Goal: Book appointment/travel/reservation

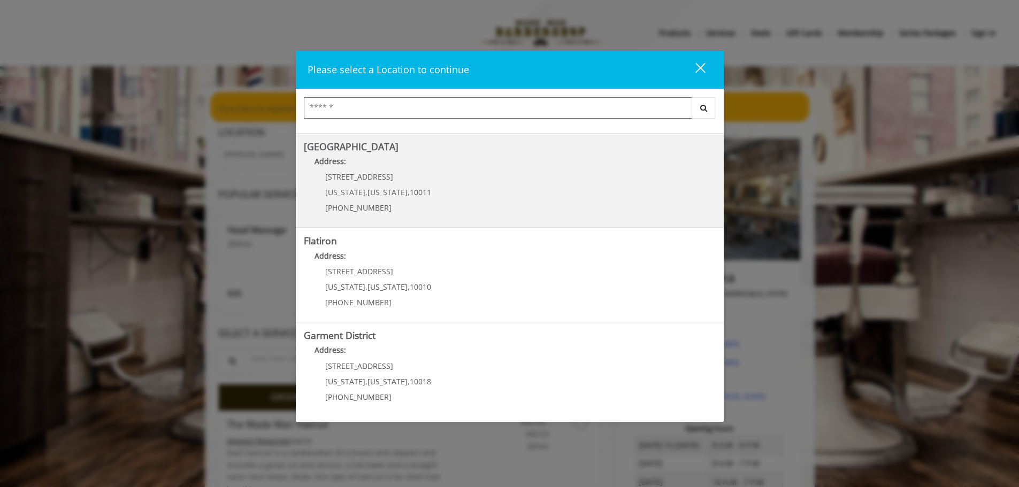
scroll to position [20, 0]
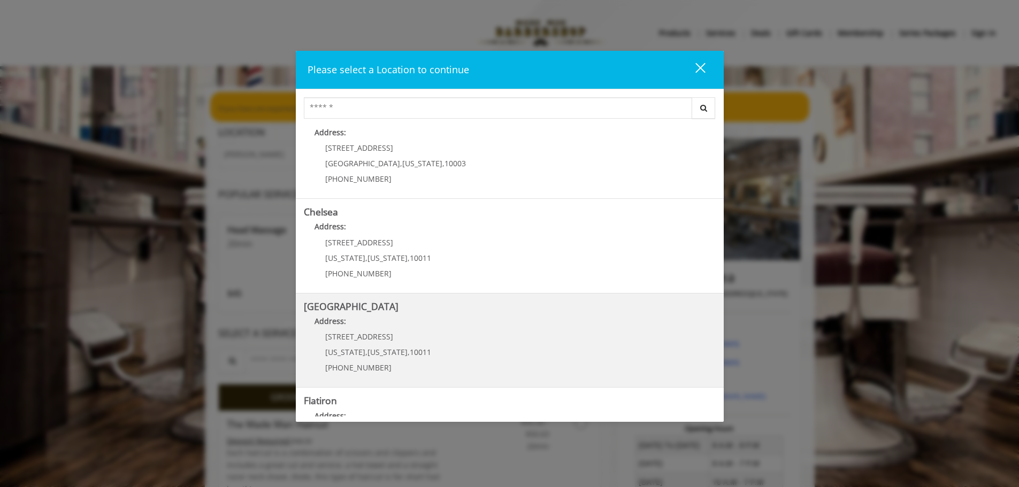
click at [408, 342] on div "267 W 15th St New York , New York , 10011 (646) 850-0041" at bounding box center [370, 356] width 133 height 47
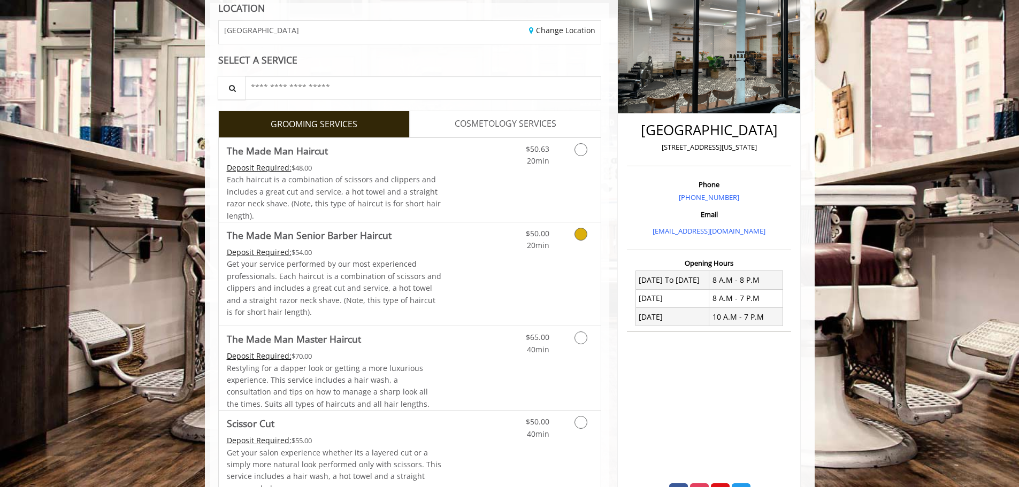
scroll to position [214, 0]
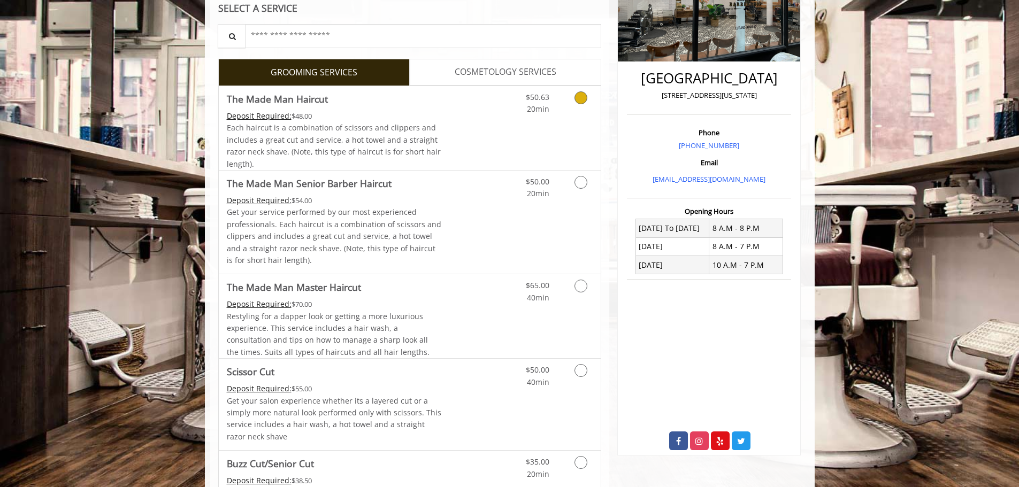
click at [569, 136] on div "$50.63 20min" at bounding box center [553, 128] width 96 height 84
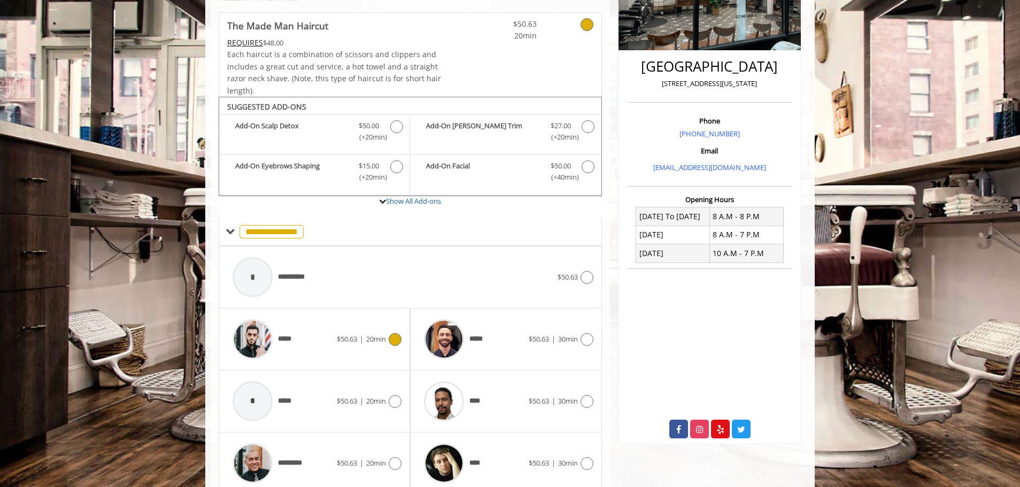
scroll to position [271, 0]
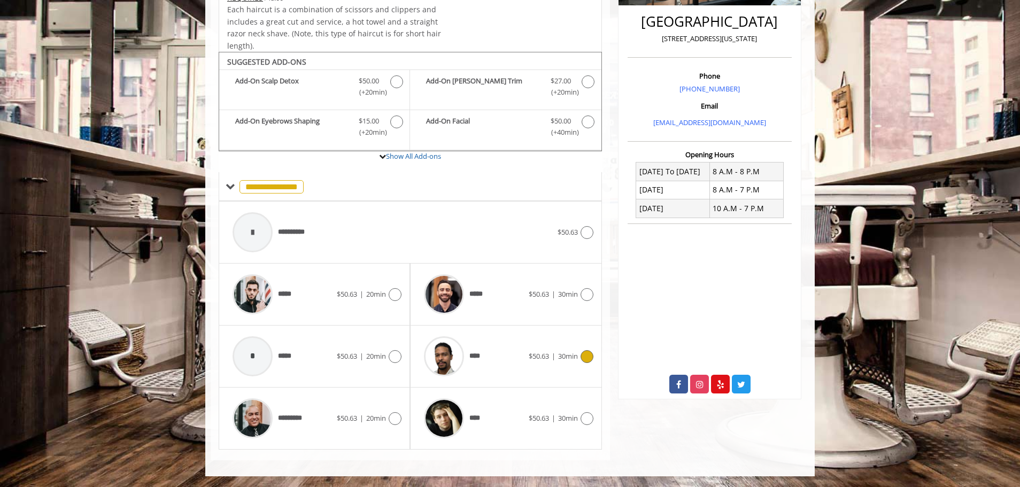
click at [532, 349] on div "**** $50.63 | 30min" at bounding box center [506, 356] width 174 height 51
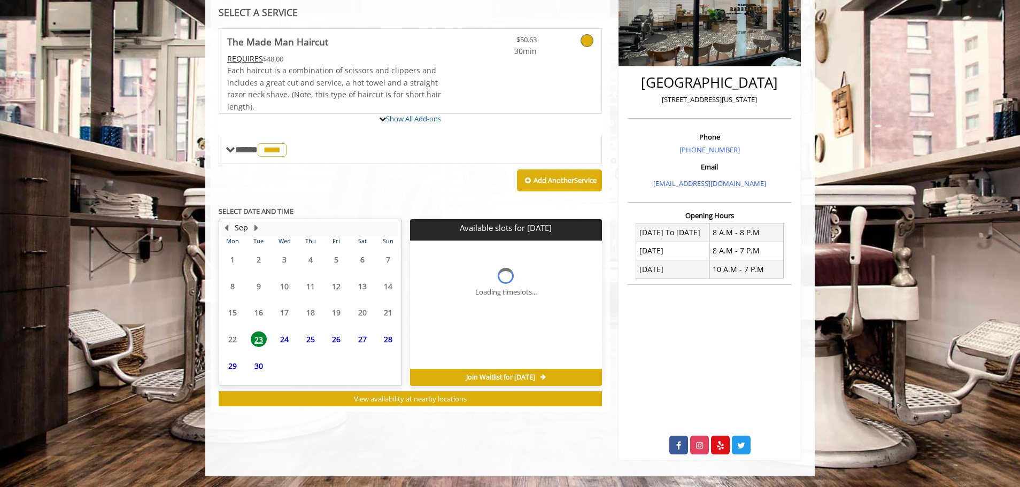
scroll to position [259, 0]
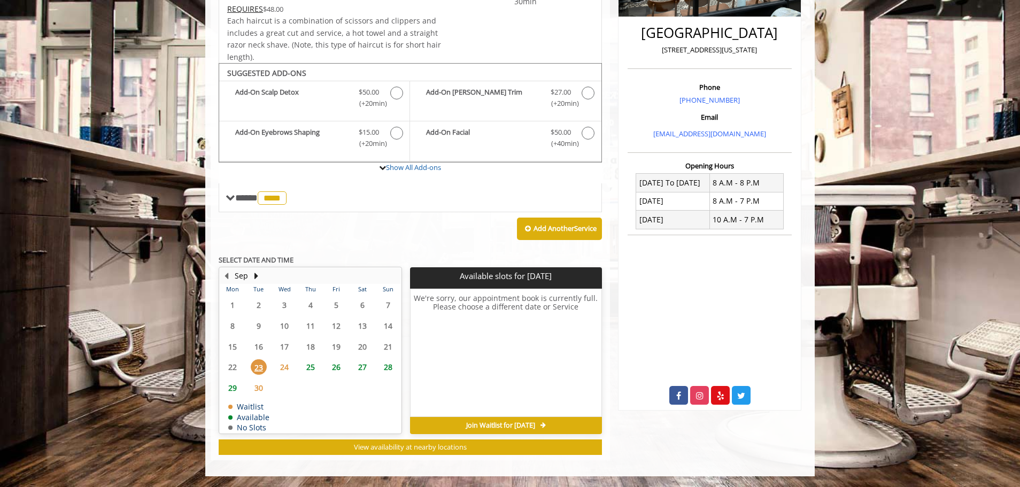
click at [261, 364] on span "23" at bounding box center [259, 367] width 16 height 16
click at [535, 427] on span "Join Waitlist for [DATE]" at bounding box center [500, 425] width 69 height 9
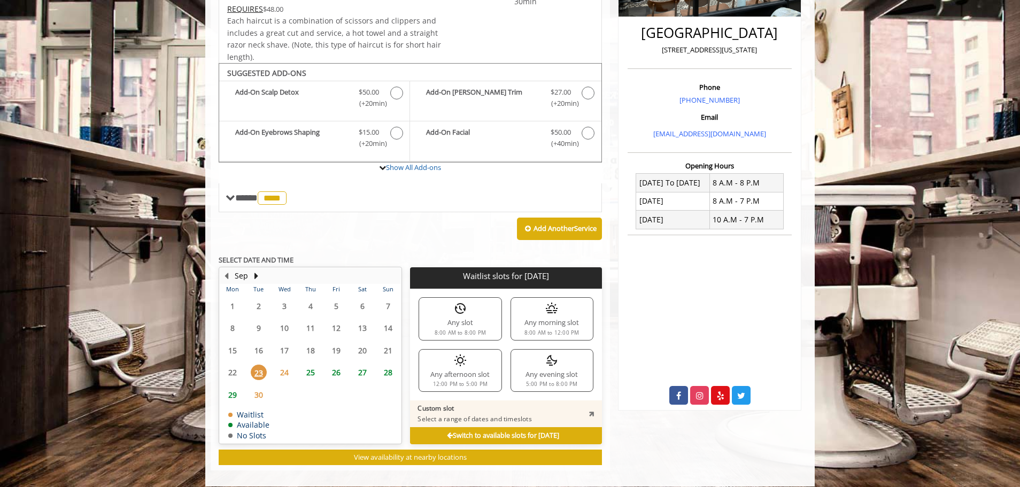
click at [530, 370] on div "Any evening slot 5:00 PM to 8:00 PM" at bounding box center [552, 370] width 83 height 43
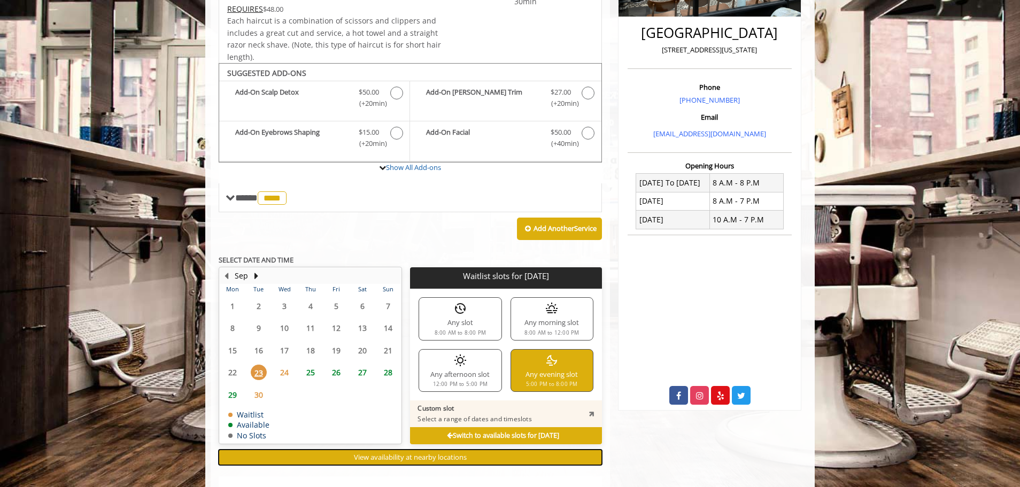
click at [442, 458] on span "View availability at nearby locations" at bounding box center [410, 457] width 113 height 10
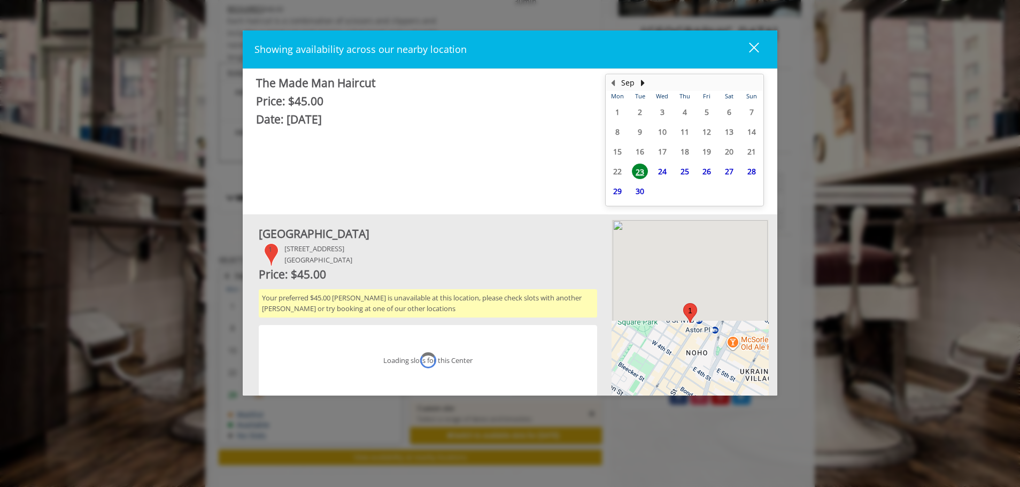
click at [756, 37] on div "Showing availability across our nearby location close" at bounding box center [510, 49] width 535 height 39
click at [753, 41] on button "close" at bounding box center [747, 50] width 36 height 22
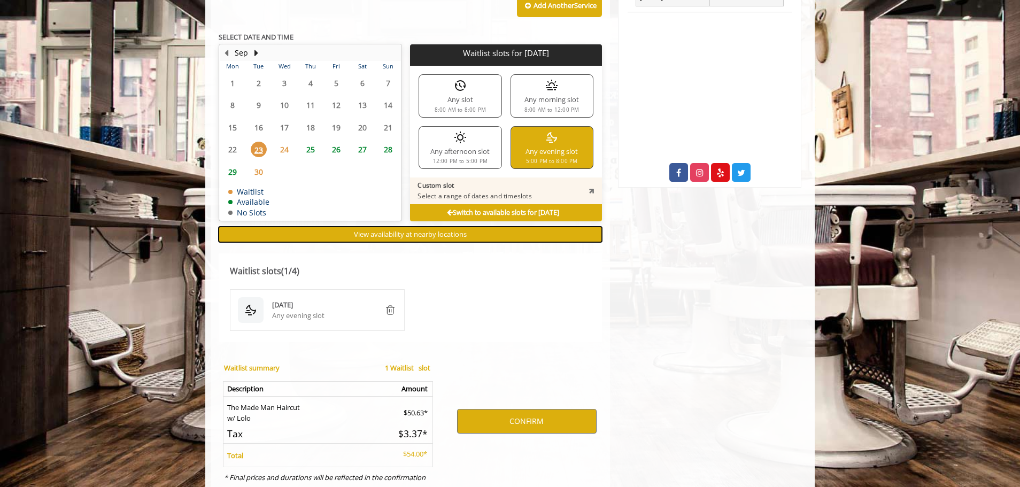
scroll to position [521, 0]
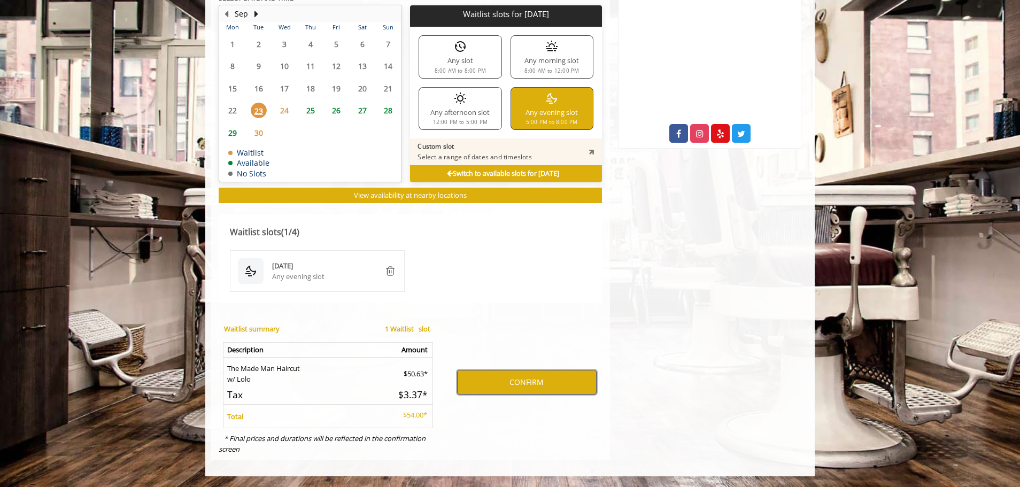
click at [519, 381] on button "CONFIRM" at bounding box center [527, 382] width 140 height 25
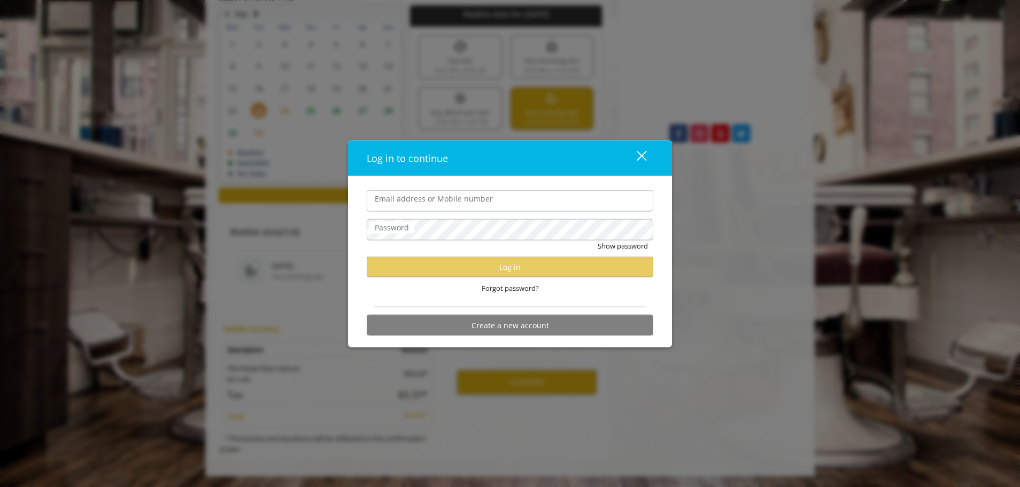
type input "**********"
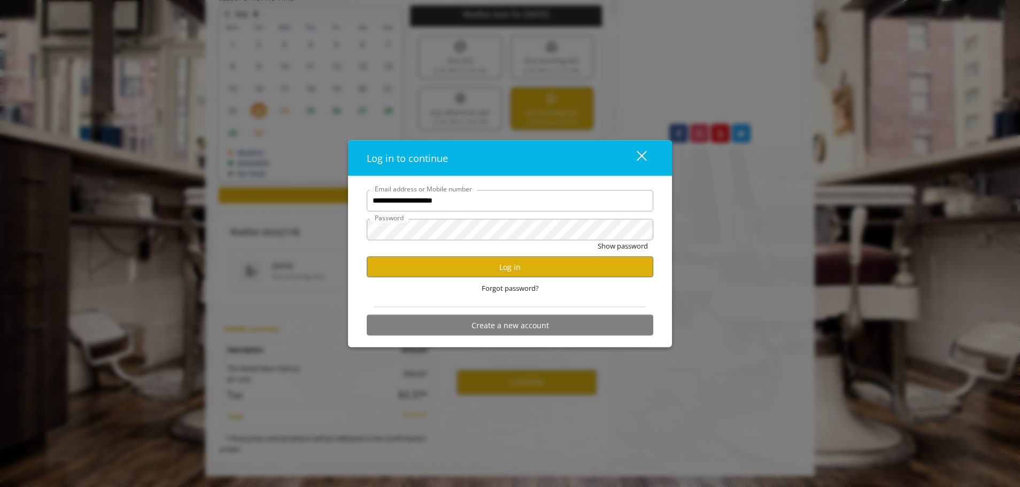
scroll to position [0, 0]
click at [515, 270] on button "Log in" at bounding box center [510, 267] width 287 height 21
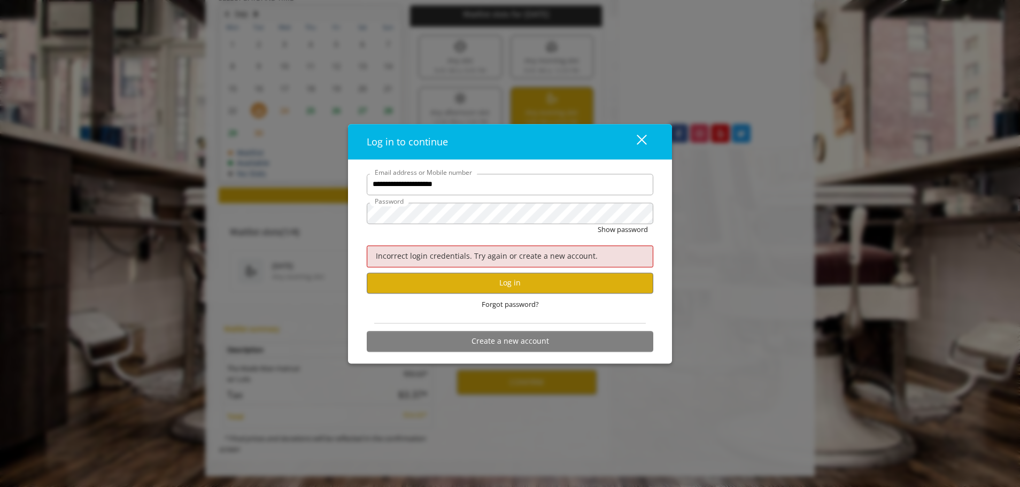
click at [479, 200] on form "**********" at bounding box center [510, 265] width 287 height 183
click at [488, 257] on span "Incorrect login credentials. Try again or create a new account." at bounding box center [487, 256] width 222 height 10
click at [528, 289] on button "Log in" at bounding box center [510, 283] width 287 height 21
click at [598, 224] on button "Show password" at bounding box center [623, 229] width 50 height 11
click at [545, 286] on button "Log in" at bounding box center [510, 283] width 287 height 21
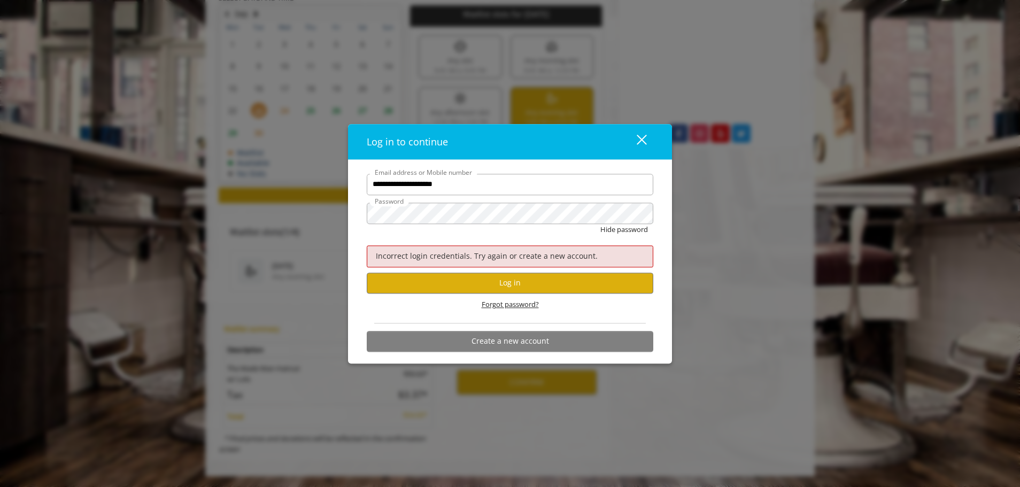
click at [530, 303] on span "Forgot password?" at bounding box center [510, 304] width 57 height 11
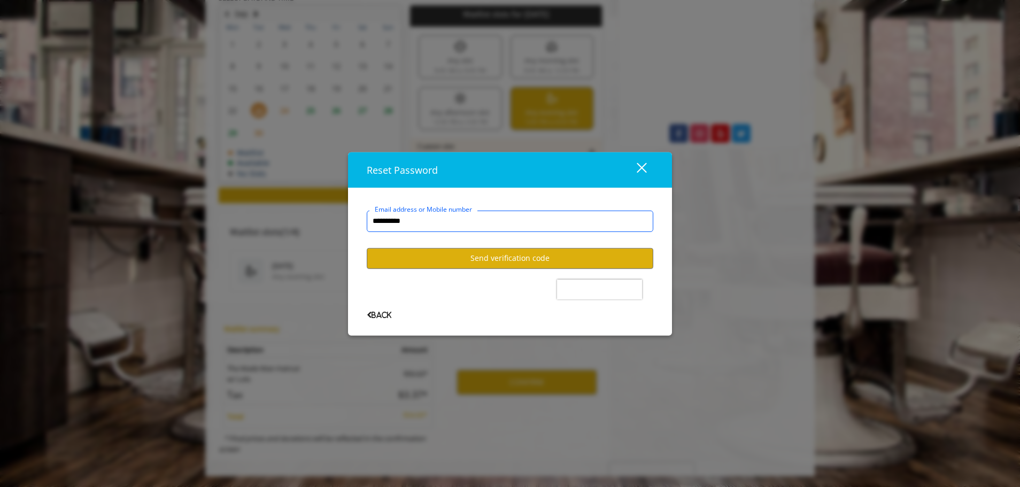
type input "**********"
click at [542, 251] on button "Send verification code" at bounding box center [510, 258] width 287 height 21
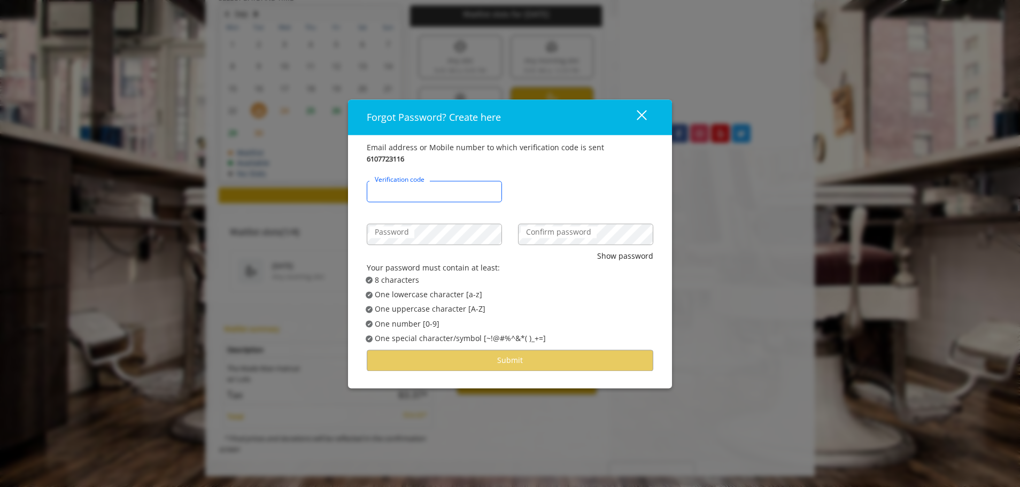
click at [451, 196] on input "Verification code" at bounding box center [434, 191] width 135 height 21
type input "******"
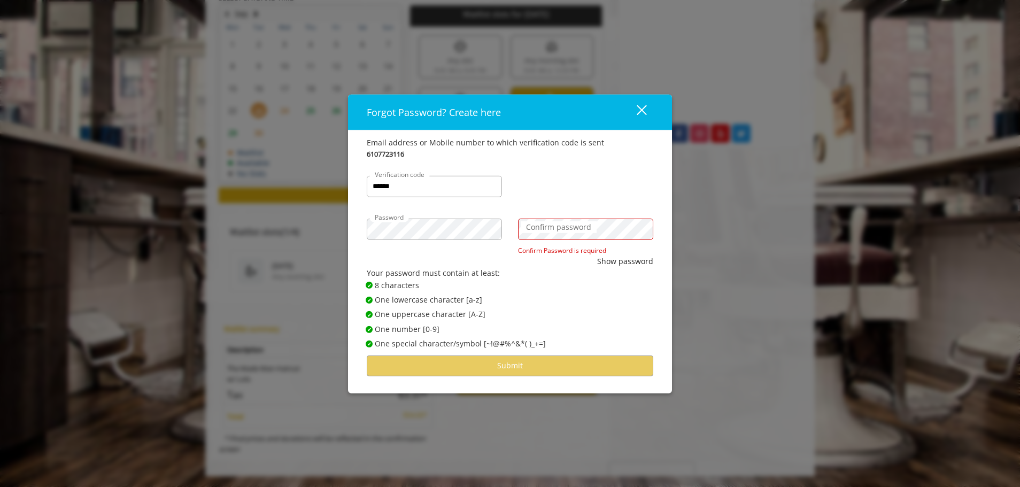
click at [575, 232] on label "Confirm password" at bounding box center [559, 227] width 76 height 12
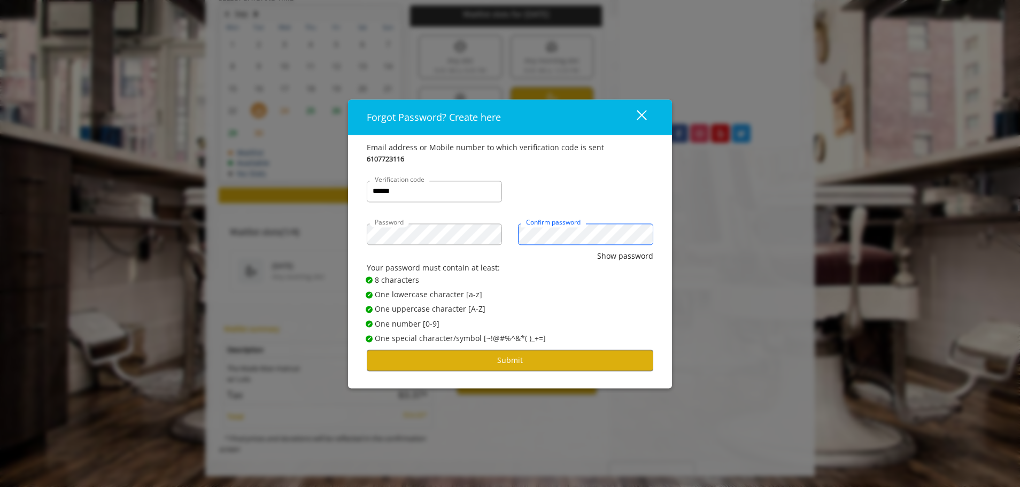
click at [597, 250] on button "Show password" at bounding box center [625, 256] width 56 height 12
click at [474, 360] on button "Submit" at bounding box center [510, 360] width 287 height 21
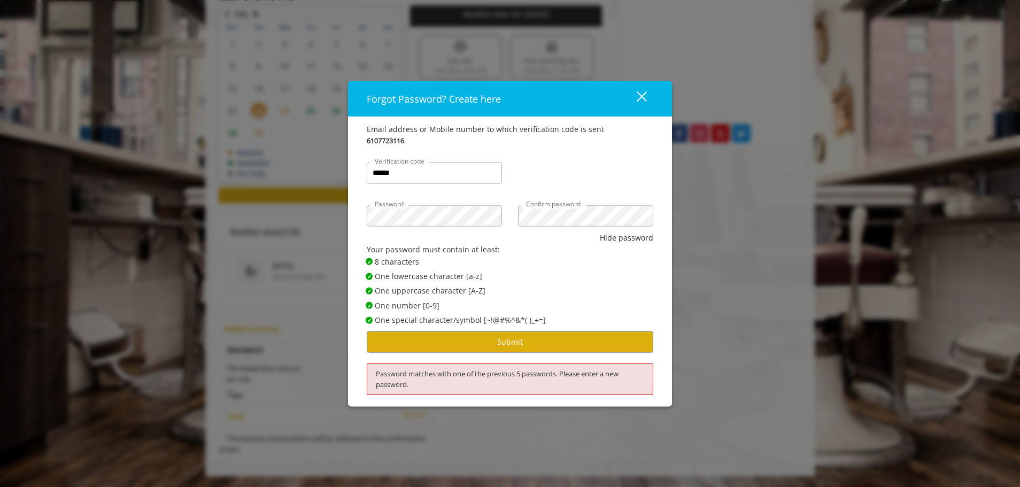
click at [544, 368] on div "Password matches with one of the previous 5 passwords. Please enter a new passw…" at bounding box center [510, 379] width 287 height 32
click at [641, 91] on div "close" at bounding box center [635, 99] width 21 height 16
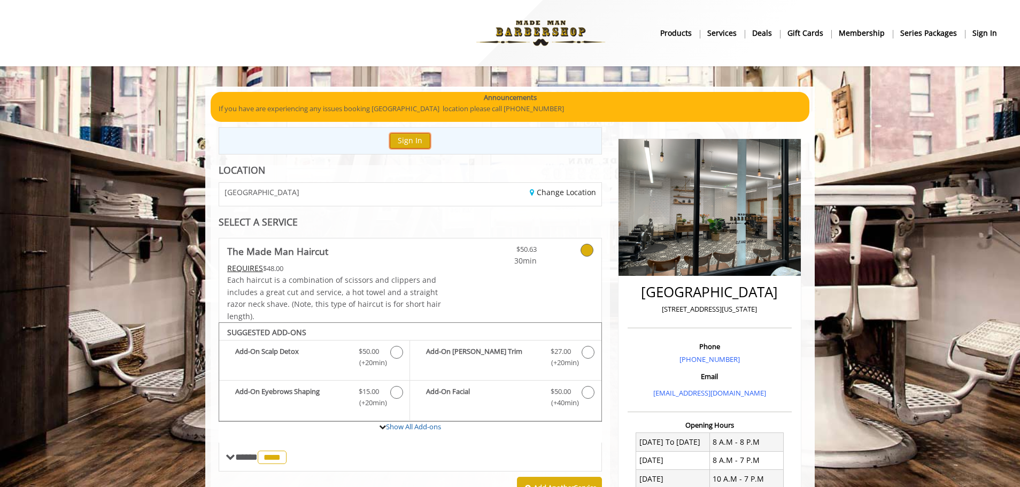
click at [428, 143] on button "Sign In" at bounding box center [410, 141] width 41 height 16
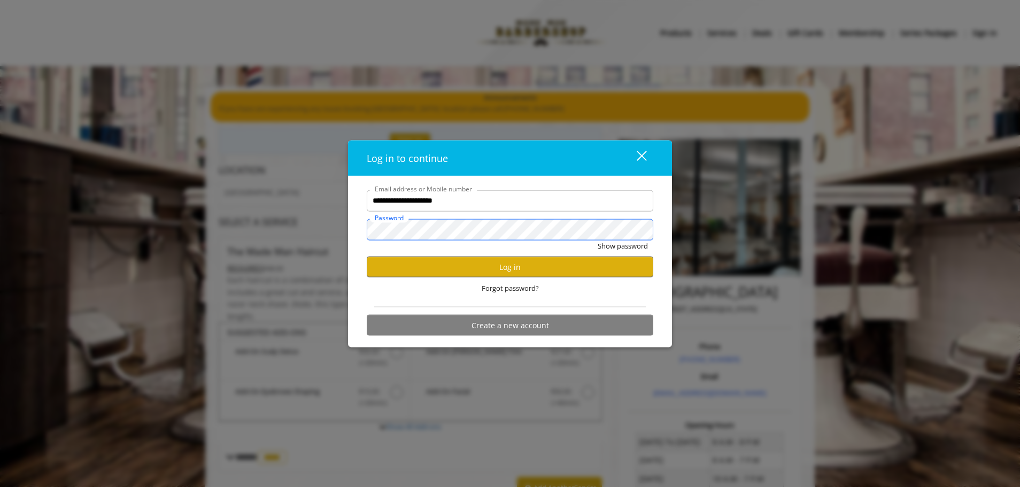
click at [598, 240] on button "Show password" at bounding box center [623, 245] width 50 height 11
click at [575, 260] on button "Log in" at bounding box center [510, 267] width 287 height 21
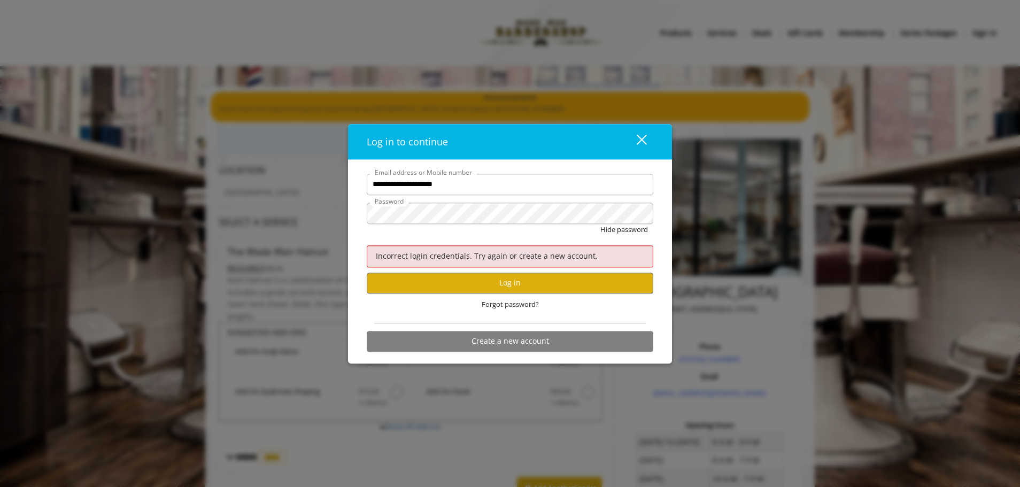
click at [743, 339] on div "**********" at bounding box center [510, 243] width 1020 height 487
click at [538, 305] on span "Forgot password?" at bounding box center [510, 304] width 57 height 11
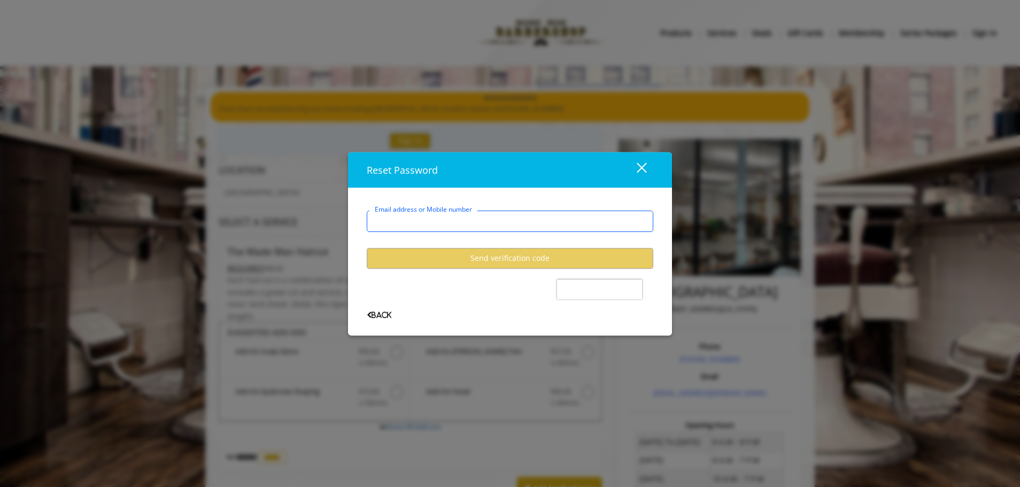
type input "*"
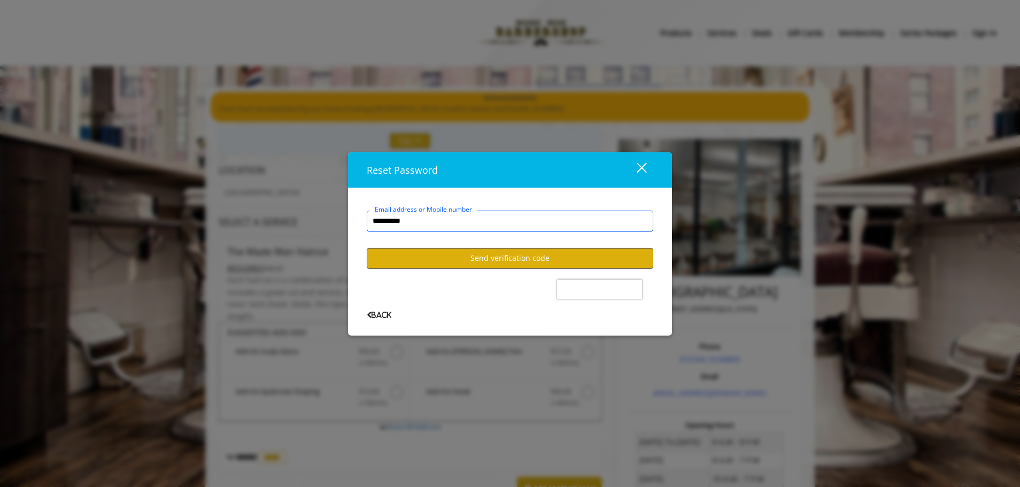
type input "**********"
click at [485, 256] on button "Send verification code" at bounding box center [510, 258] width 287 height 21
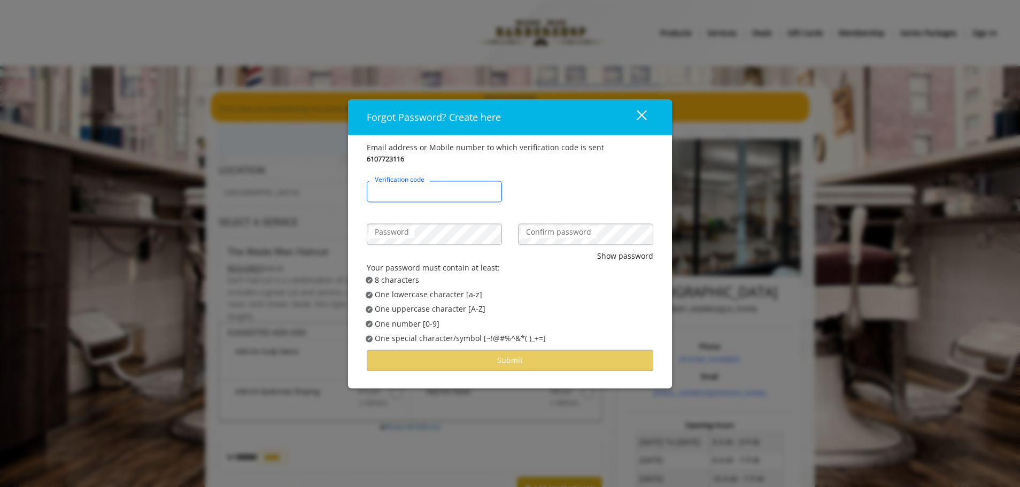
click at [481, 198] on input "Verification code" at bounding box center [434, 191] width 135 height 21
type input "******"
click at [591, 235] on label "Confirm password" at bounding box center [559, 232] width 76 height 12
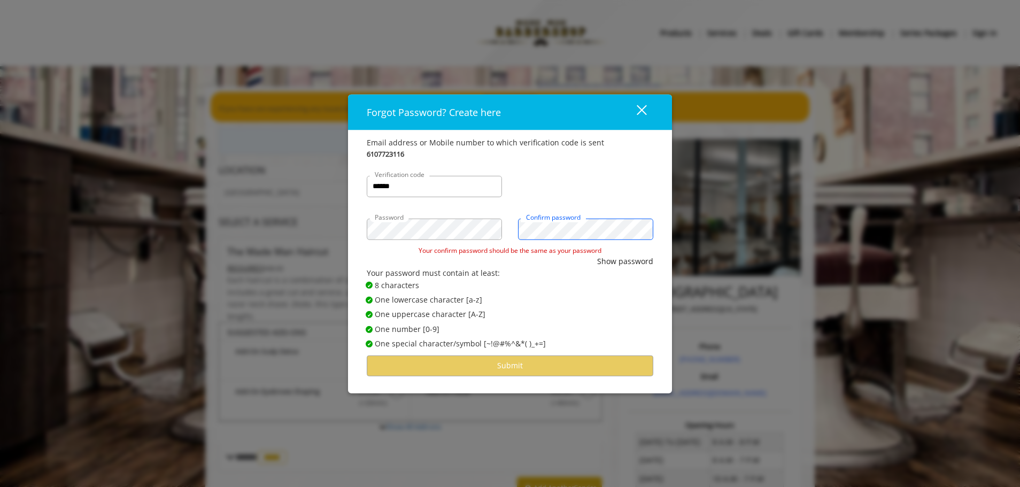
scroll to position [0, 28]
click at [601, 188] on div "****** Verification code" at bounding box center [510, 181] width 303 height 43
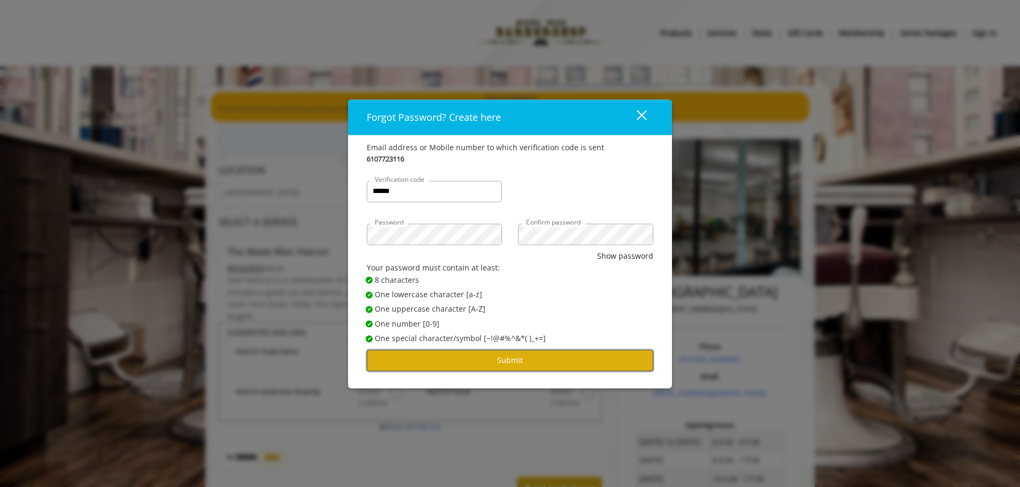
click at [530, 361] on button "Submit" at bounding box center [510, 360] width 287 height 21
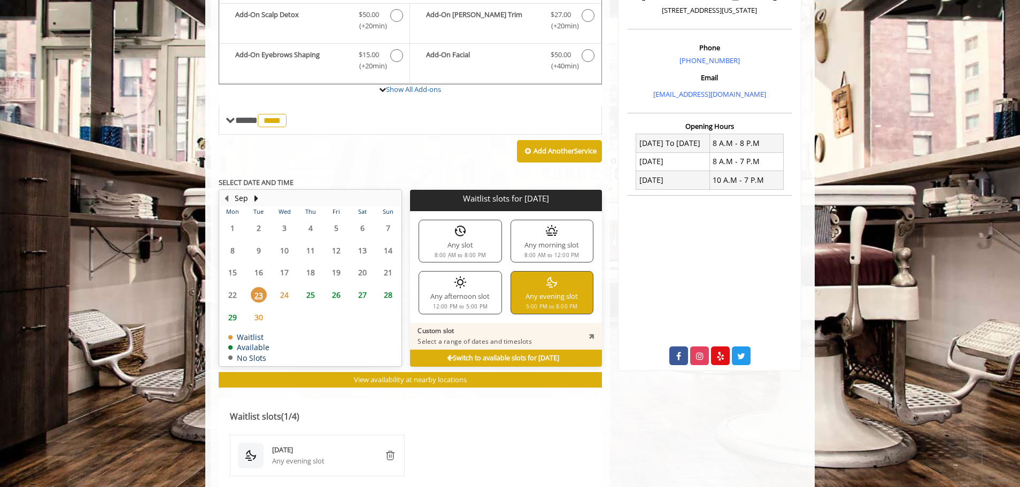
scroll to position [483, 0]
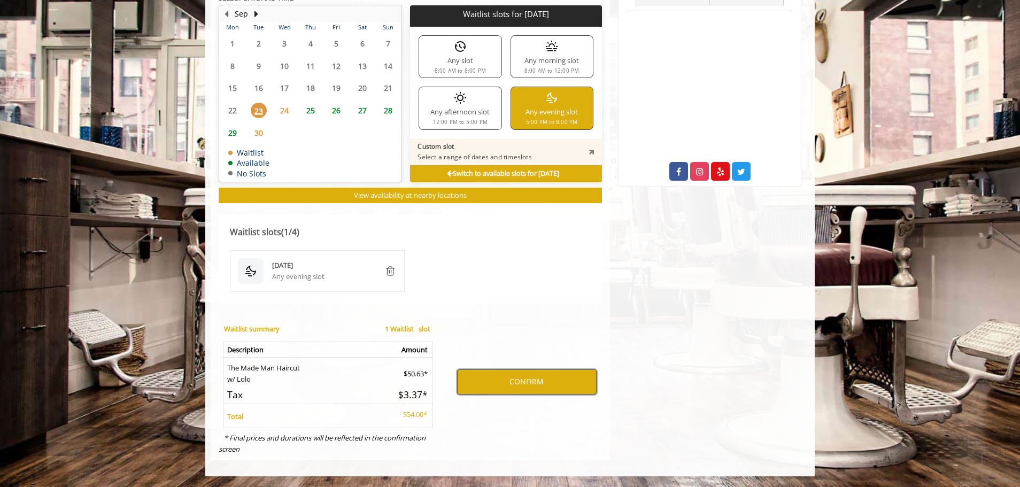
click at [543, 387] on button "CONFIRM" at bounding box center [527, 382] width 140 height 25
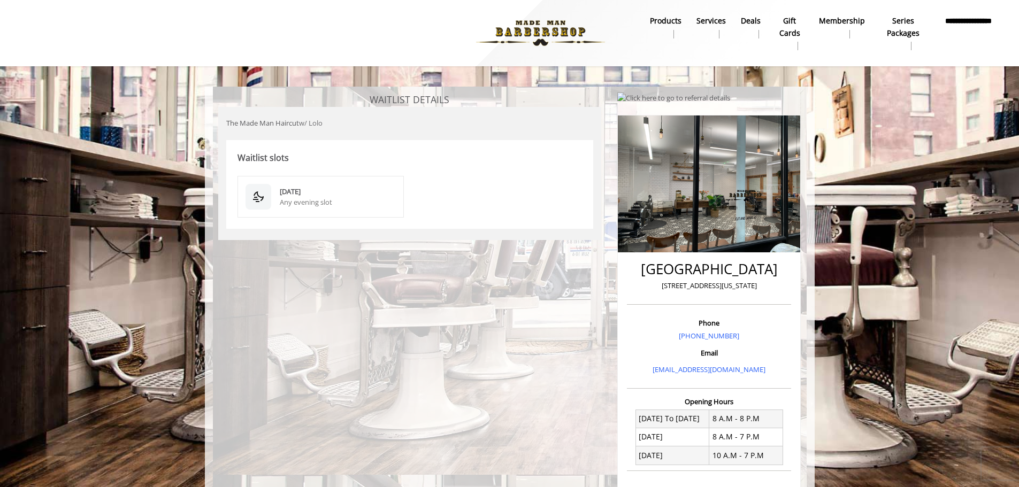
scroll to position [1, 0]
drag, startPoint x: 281, startPoint y: 68, endPoint x: 307, endPoint y: 11, distance: 62.7
click at [281, 68] on div "**********" at bounding box center [509, 325] width 1019 height 652
